Goal: Transaction & Acquisition: Book appointment/travel/reservation

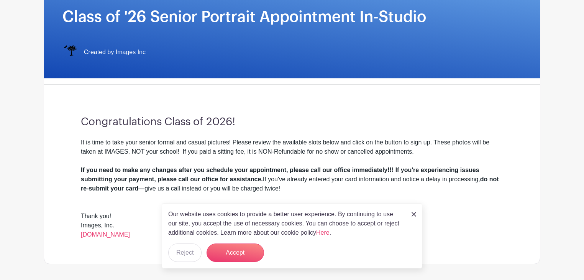
scroll to position [123, 0]
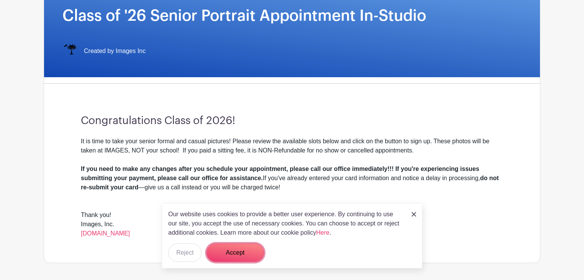
click at [245, 252] on button "Accept" at bounding box center [236, 252] width 58 height 18
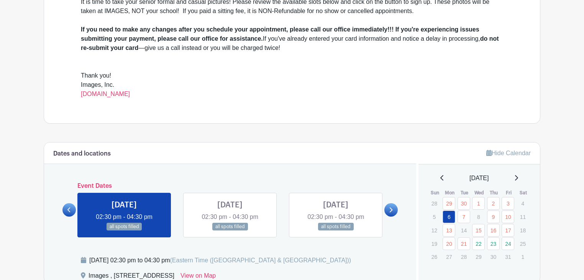
scroll to position [276, 0]
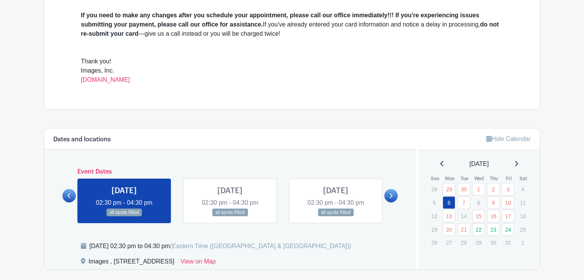
click at [394, 193] on link at bounding box center [391, 195] width 13 height 13
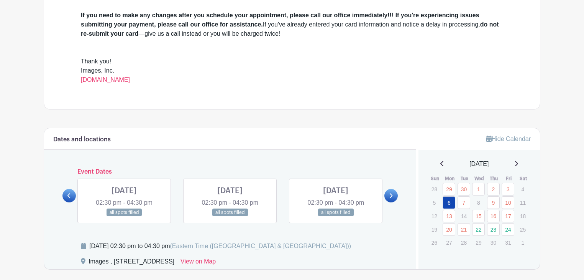
click at [388, 194] on link at bounding box center [391, 195] width 13 height 13
click at [336, 216] on link at bounding box center [336, 216] width 0 height 0
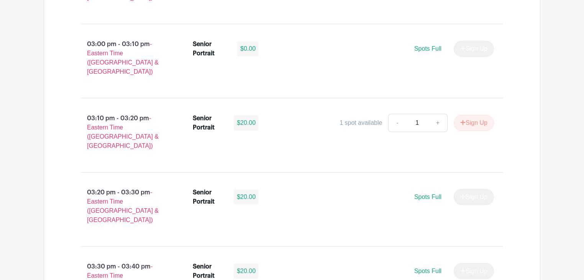
scroll to position [798, 0]
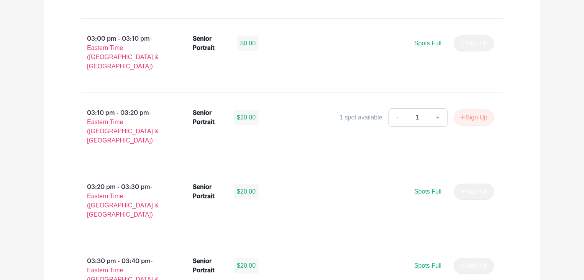
drag, startPoint x: 187, startPoint y: 21, endPoint x: 9, endPoint y: 129, distance: 207.5
click at [9, 129] on main "Log In Sign Up for Free Images Class of '26 Senior Portrait Appointment In-Stud…" at bounding box center [292, 53] width 584 height 1702
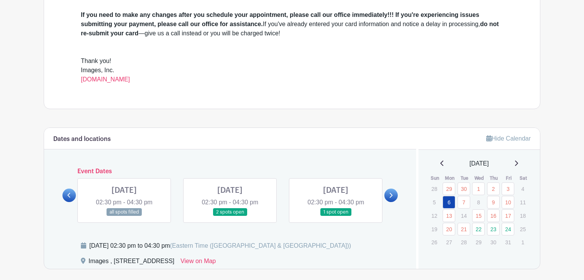
scroll to position [276, 0]
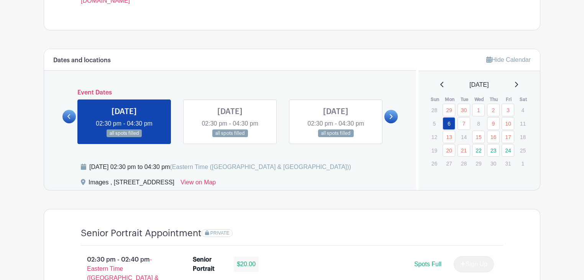
scroll to position [368, 0]
